Goal: Navigation & Orientation: Go to known website

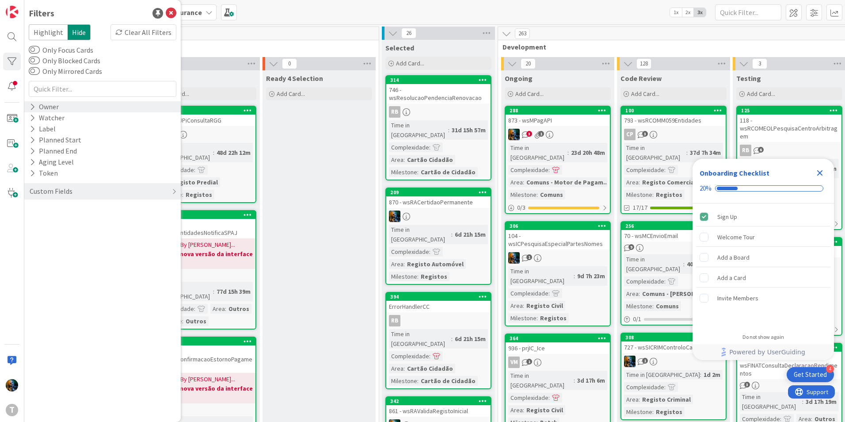
click at [35, 106] on div "Owner" at bounding box center [44, 106] width 31 height 11
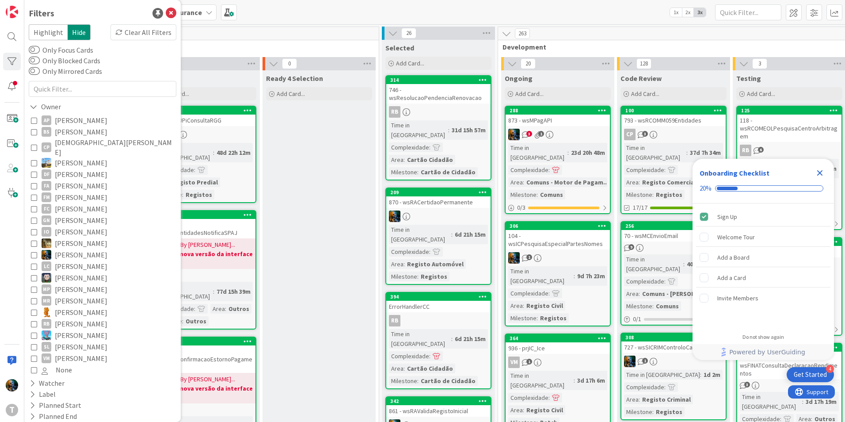
click at [33, 251] on icon at bounding box center [34, 254] width 6 height 6
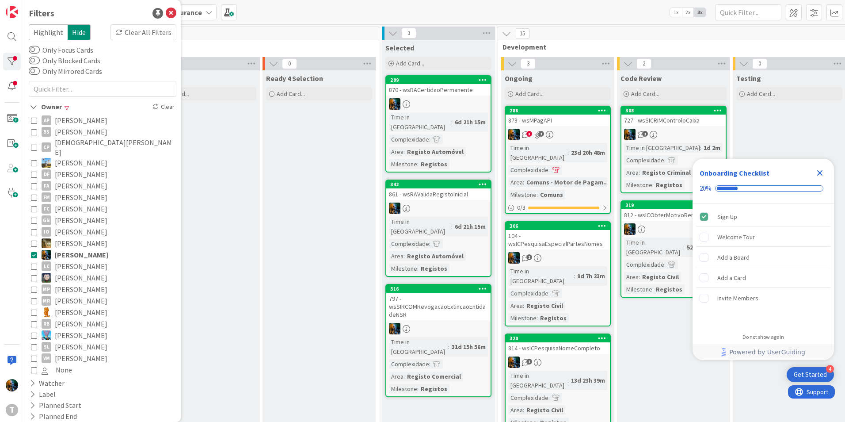
click at [822, 179] on div "Close Checklist" at bounding box center [820, 173] width 14 height 14
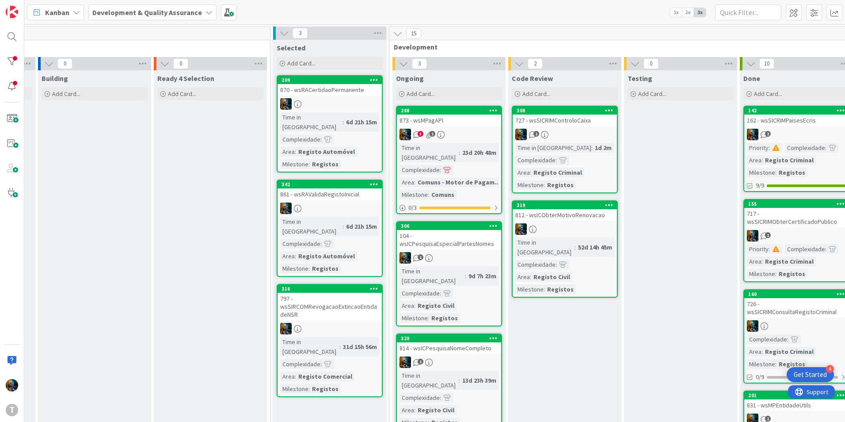
scroll to position [0, 119]
